Goal: Information Seeking & Learning: Learn about a topic

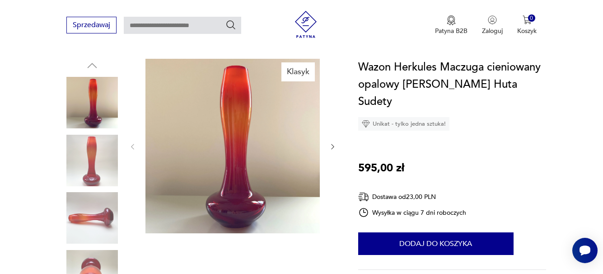
click at [331, 143] on icon "button" at bounding box center [333, 147] width 8 height 8
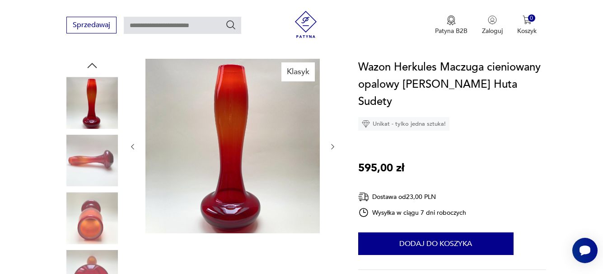
click at [331, 142] on button "button" at bounding box center [333, 146] width 8 height 9
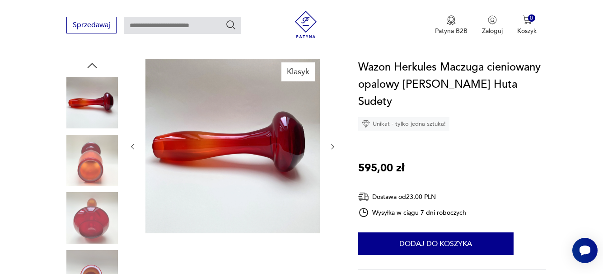
click at [331, 143] on icon "button" at bounding box center [333, 147] width 8 height 8
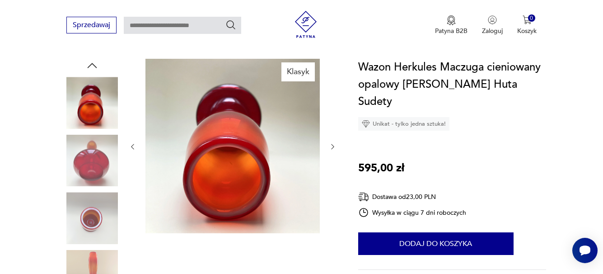
click at [331, 143] on icon "button" at bounding box center [333, 147] width 8 height 8
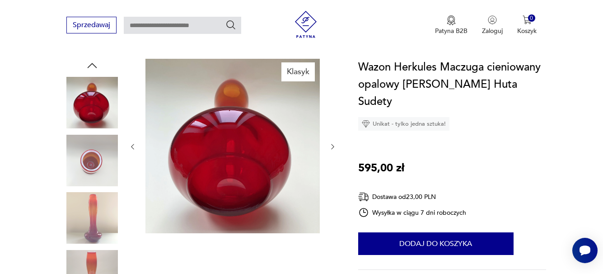
click at [331, 143] on icon "button" at bounding box center [333, 147] width 8 height 8
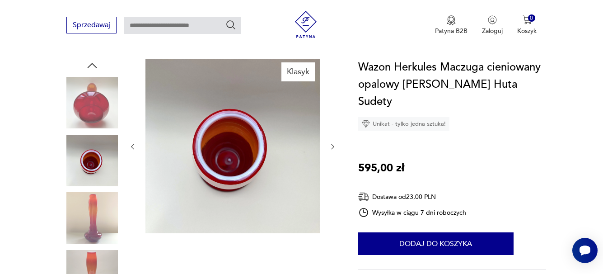
click at [331, 143] on icon "button" at bounding box center [333, 147] width 8 height 8
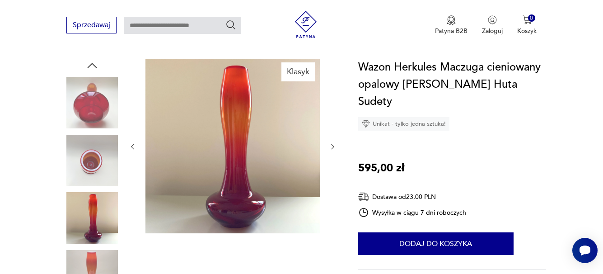
click at [331, 143] on icon "button" at bounding box center [333, 147] width 8 height 8
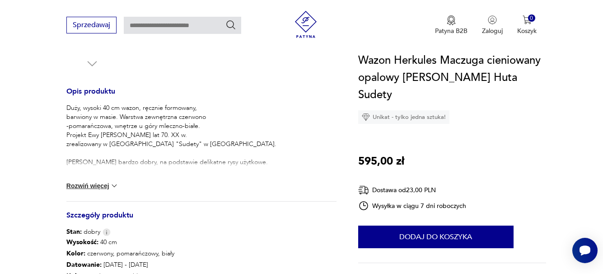
scroll to position [361, 0]
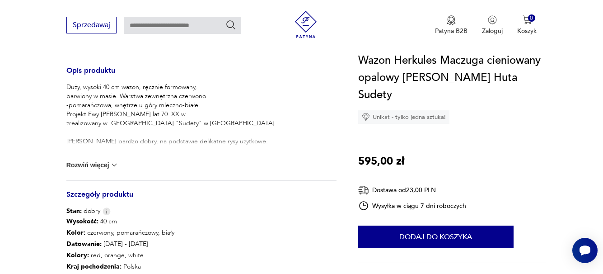
click at [98, 162] on button "Rozwiń więcej" at bounding box center [92, 164] width 52 height 9
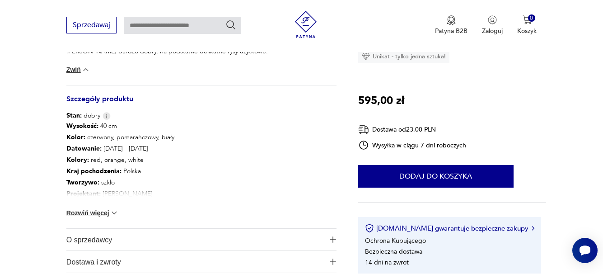
scroll to position [452, 0]
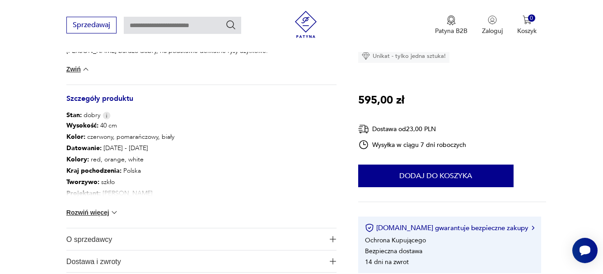
click at [108, 214] on button "Rozwiń więcej" at bounding box center [92, 212] width 52 height 9
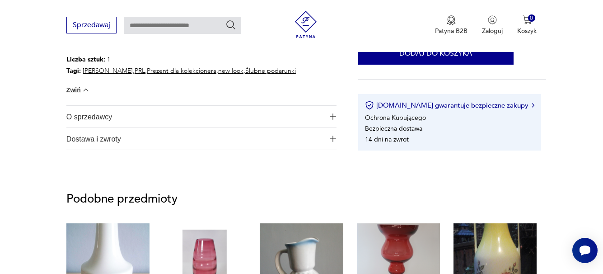
scroll to position [542, 0]
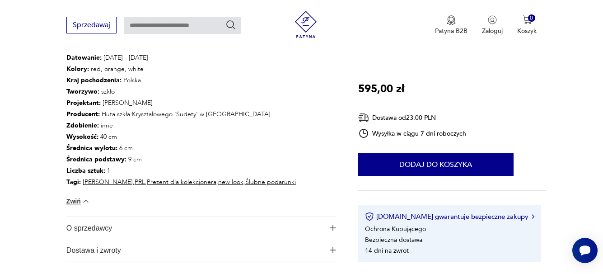
click at [114, 230] on span "O sprzedawcy" at bounding box center [195, 228] width 258 height 22
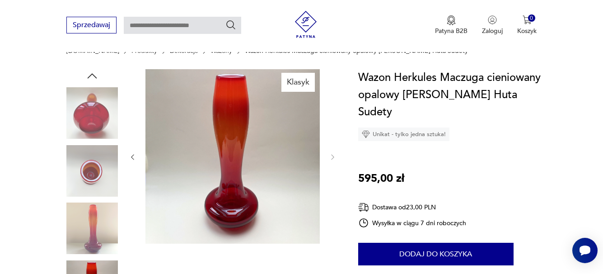
scroll to position [90, 0]
